Goal: Check status

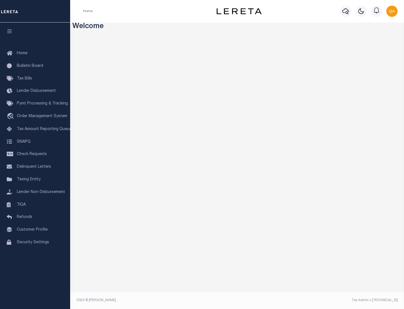
click at [35, 154] on span "Check Requests" at bounding box center [32, 154] width 30 height 4
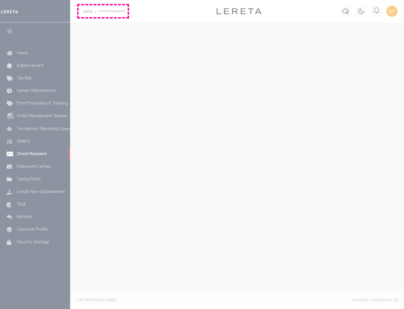
select select "50"
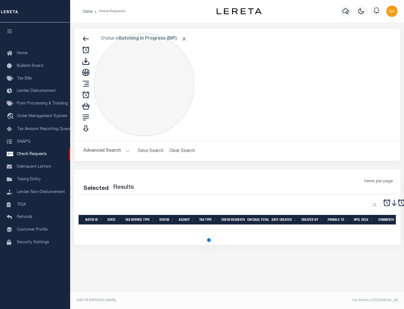
select select "50"
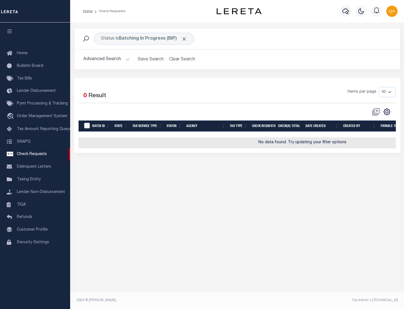
click at [185, 39] on span "Click to Remove" at bounding box center [184, 39] width 6 height 6
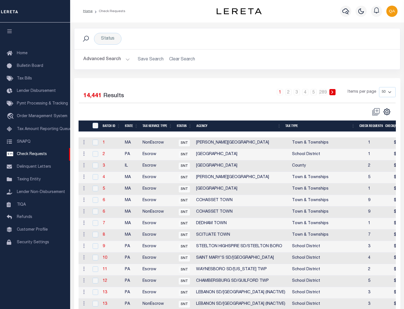
scroll to position [271, 0]
